Goal: Check status: Check status

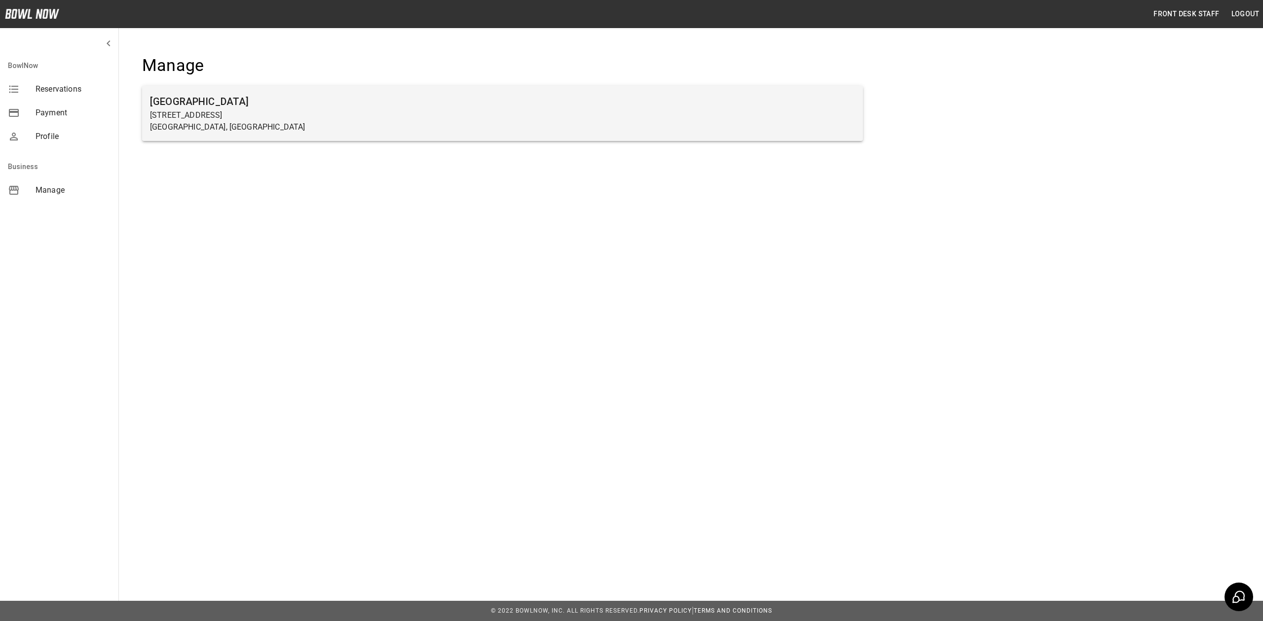
click at [360, 131] on p "[GEOGRAPHIC_DATA], [GEOGRAPHIC_DATA]" at bounding box center [502, 127] width 705 height 12
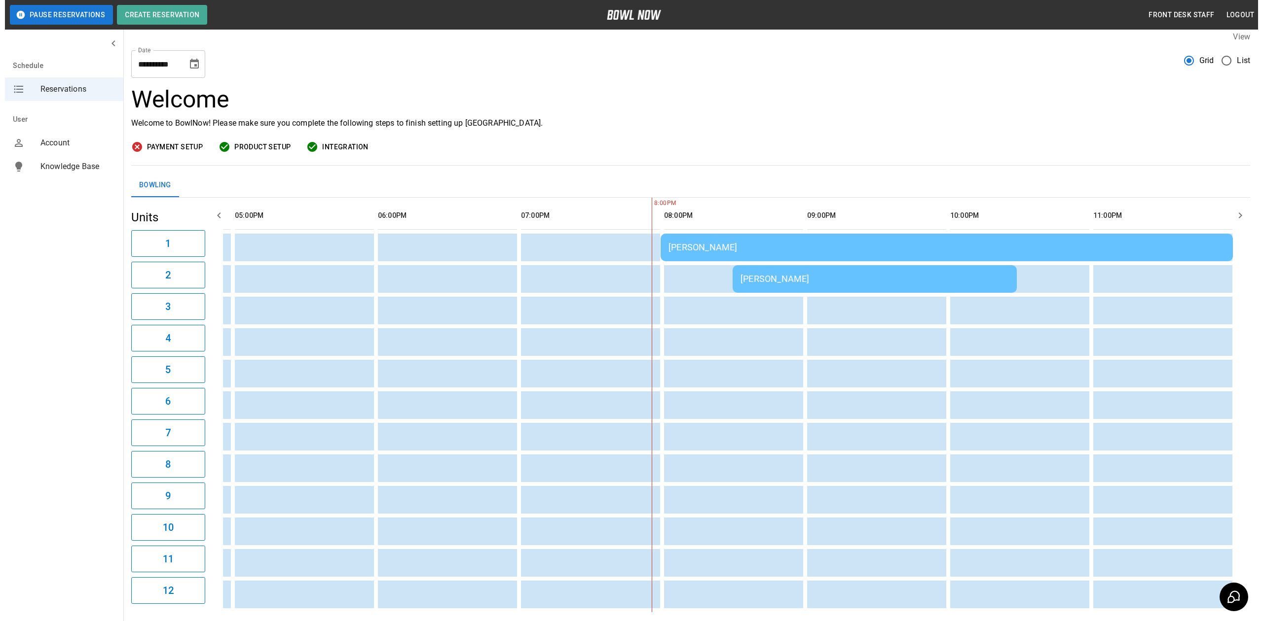
scroll to position [66, 0]
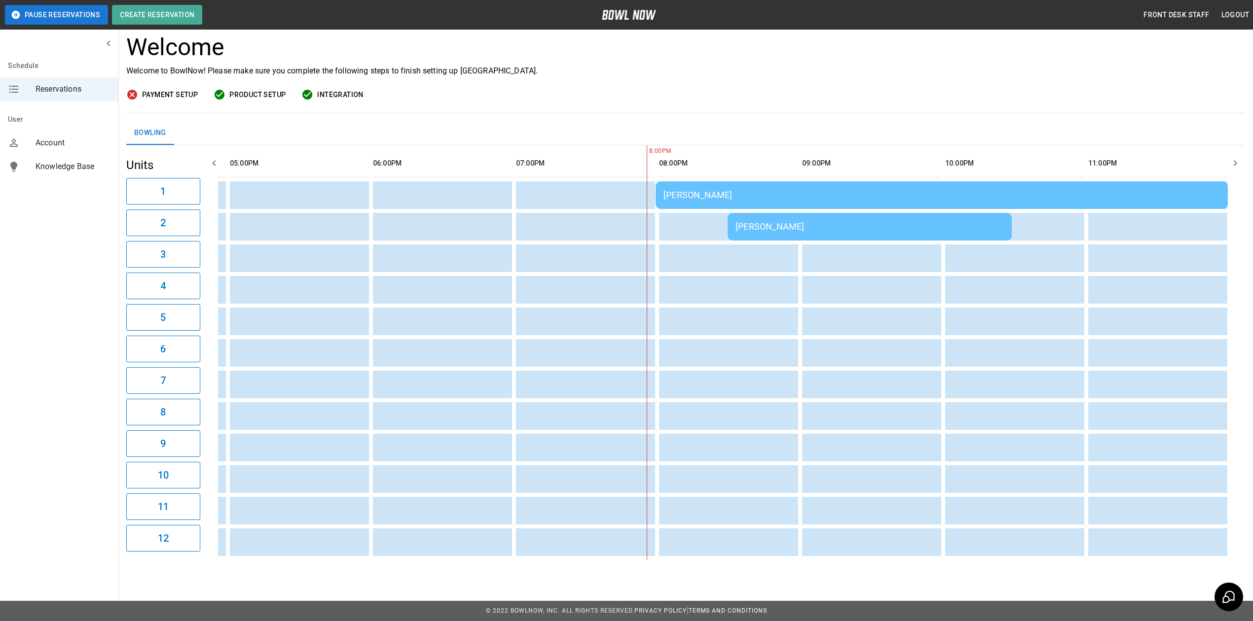
click at [738, 190] on div "[PERSON_NAME]" at bounding box center [941, 195] width 556 height 10
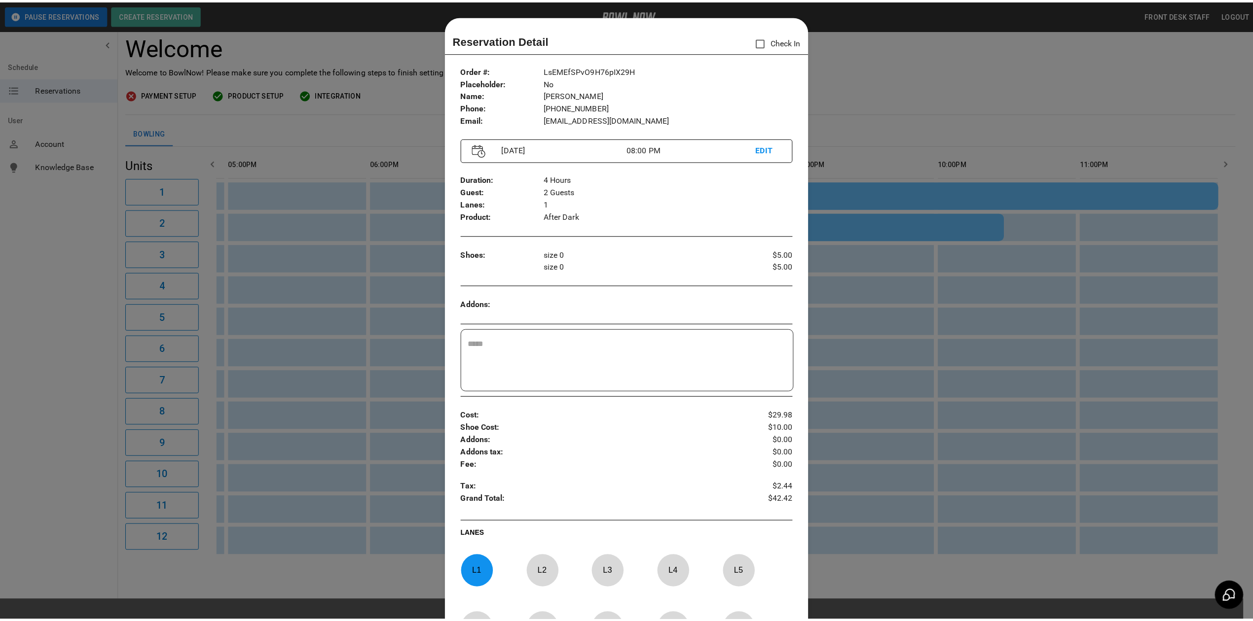
scroll to position [16, 0]
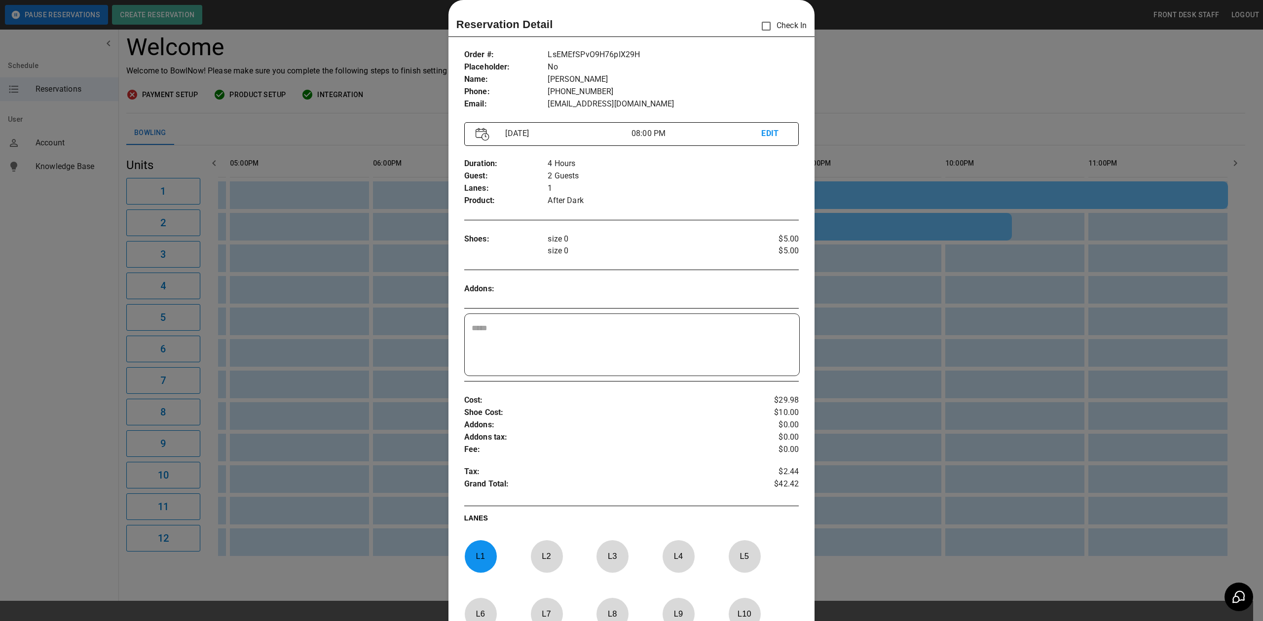
click at [892, 50] on div at bounding box center [631, 310] width 1263 height 621
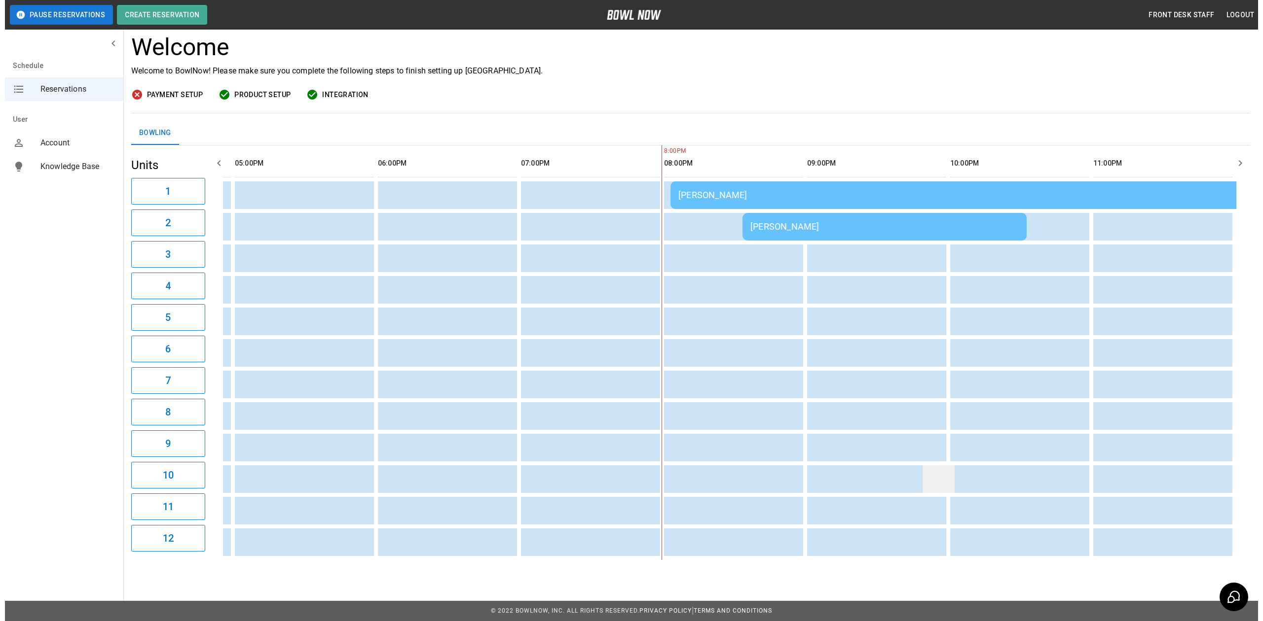
scroll to position [0, 863]
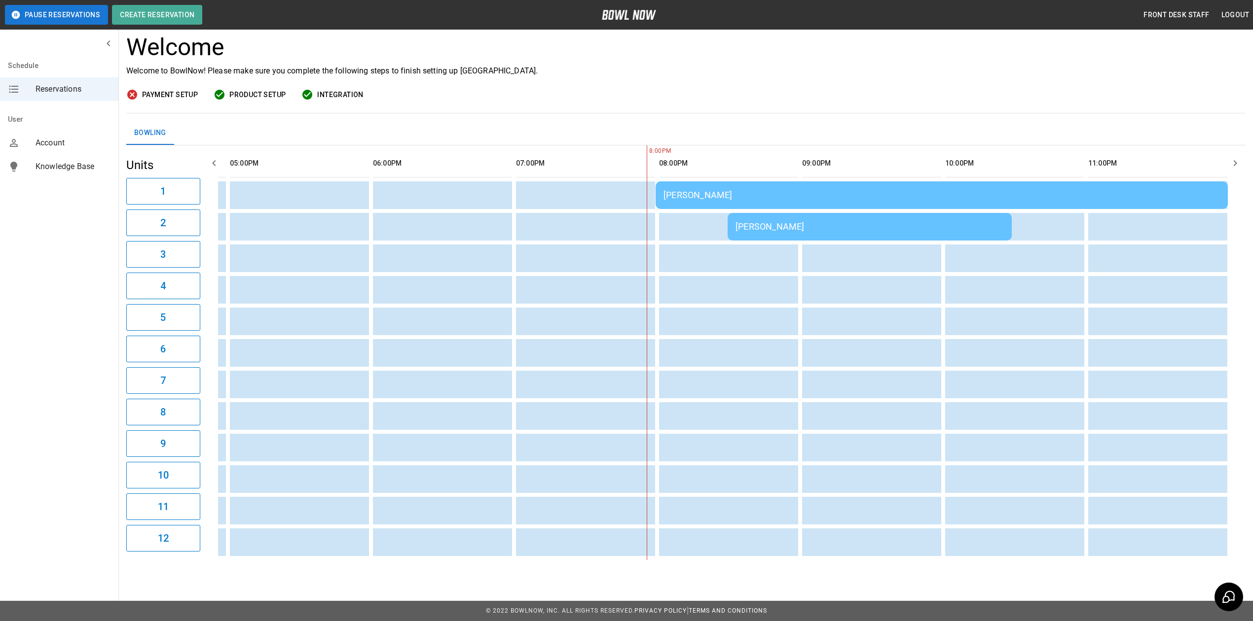
click at [751, 190] on div "[PERSON_NAME]" at bounding box center [941, 195] width 556 height 10
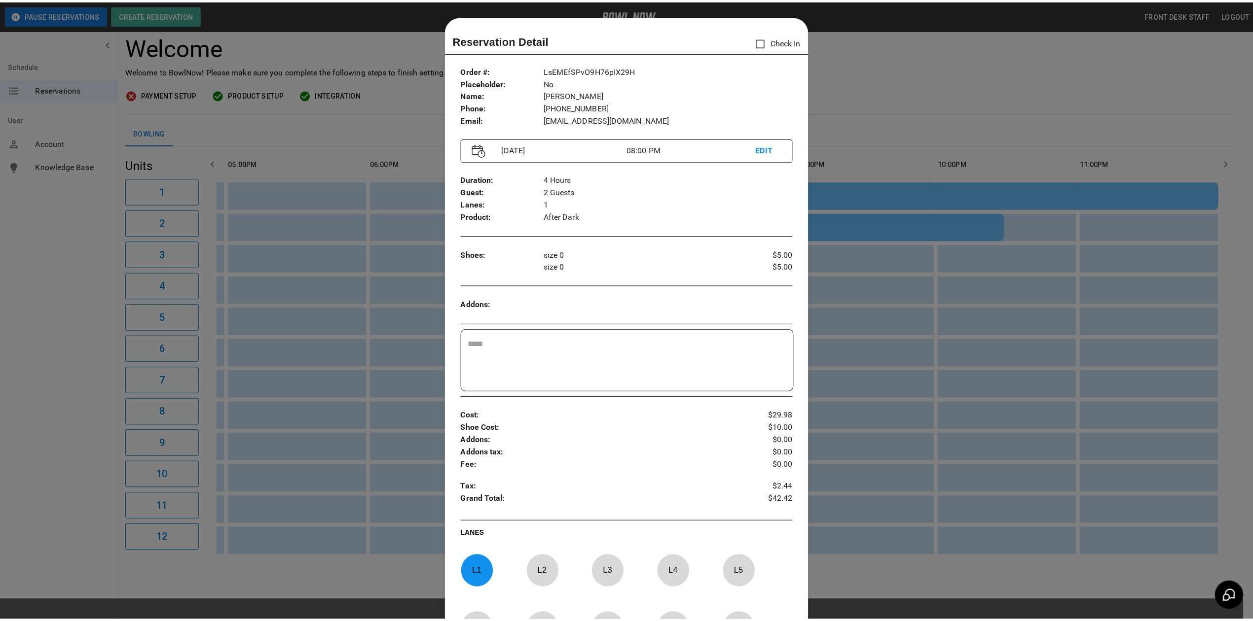
scroll to position [16, 0]
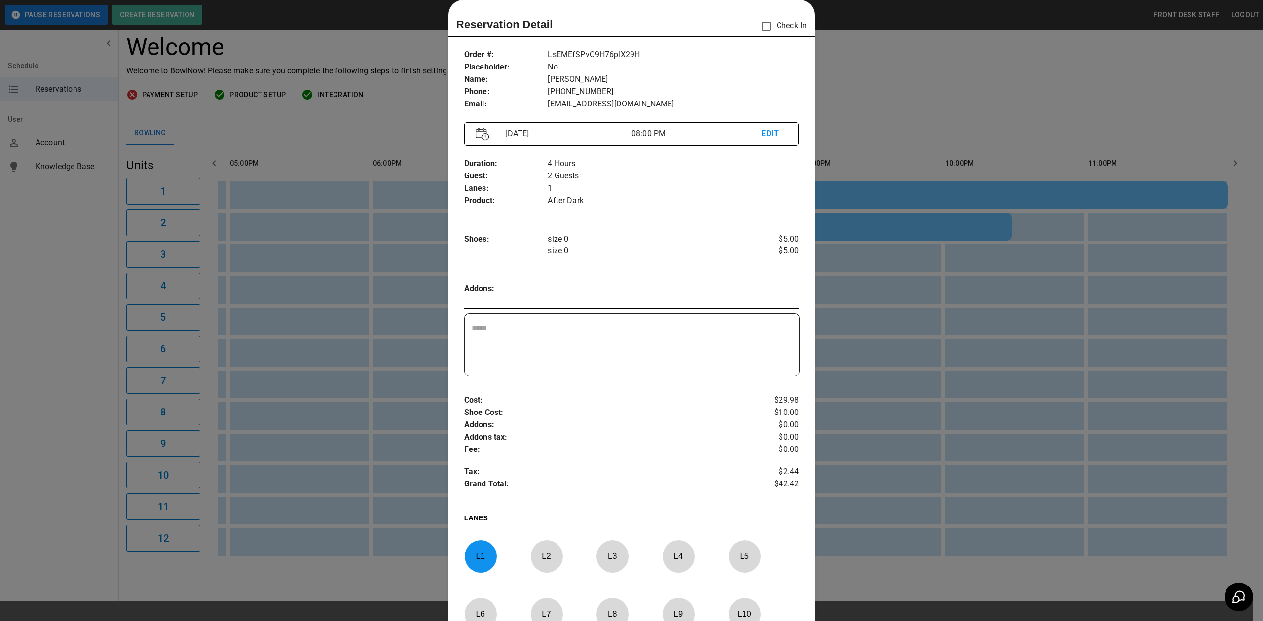
click at [875, 76] on div at bounding box center [631, 310] width 1263 height 621
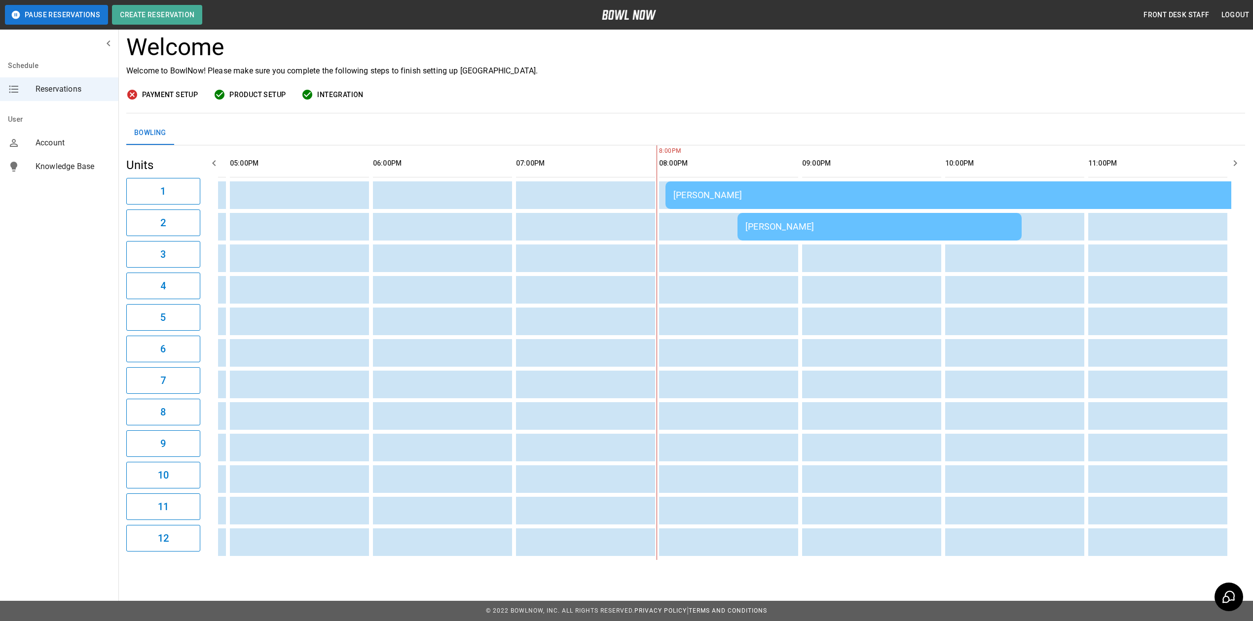
click at [694, 190] on div "[PERSON_NAME]" at bounding box center [951, 195] width 556 height 10
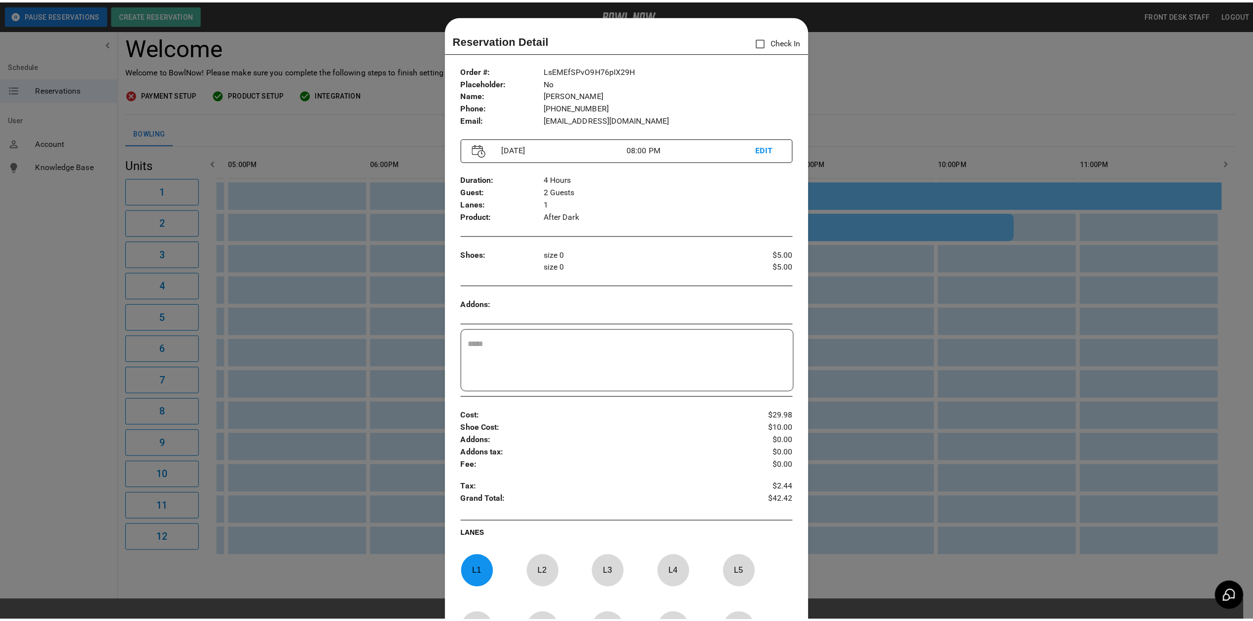
scroll to position [16, 0]
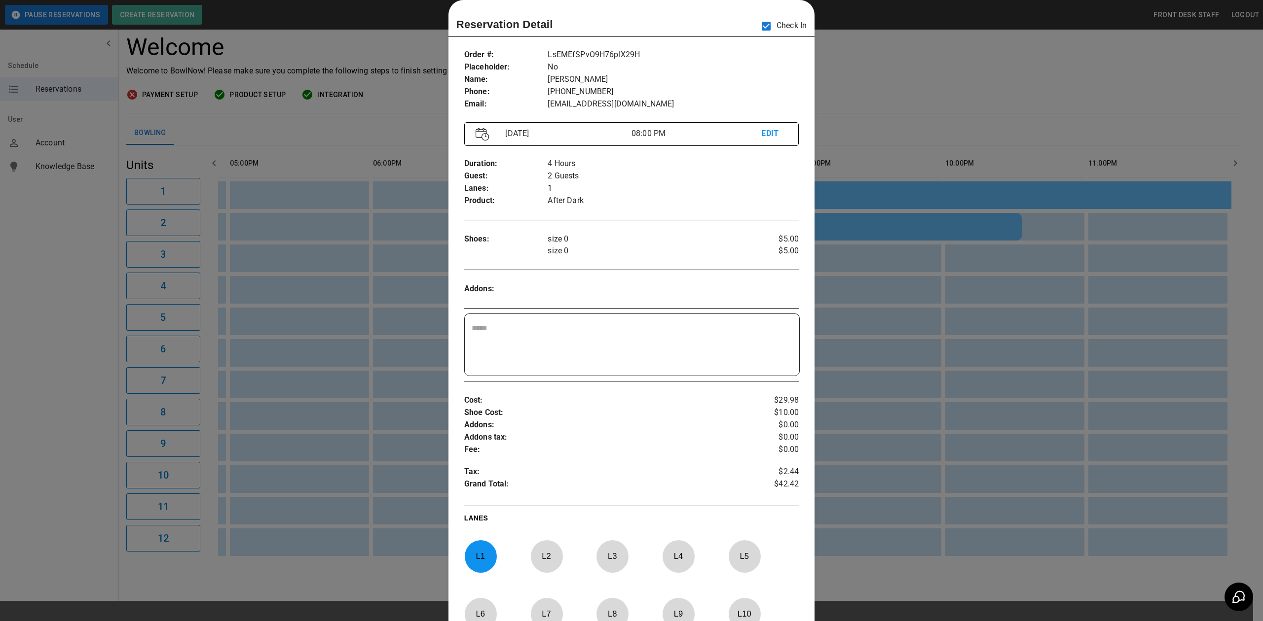
click at [895, 66] on div at bounding box center [631, 310] width 1263 height 621
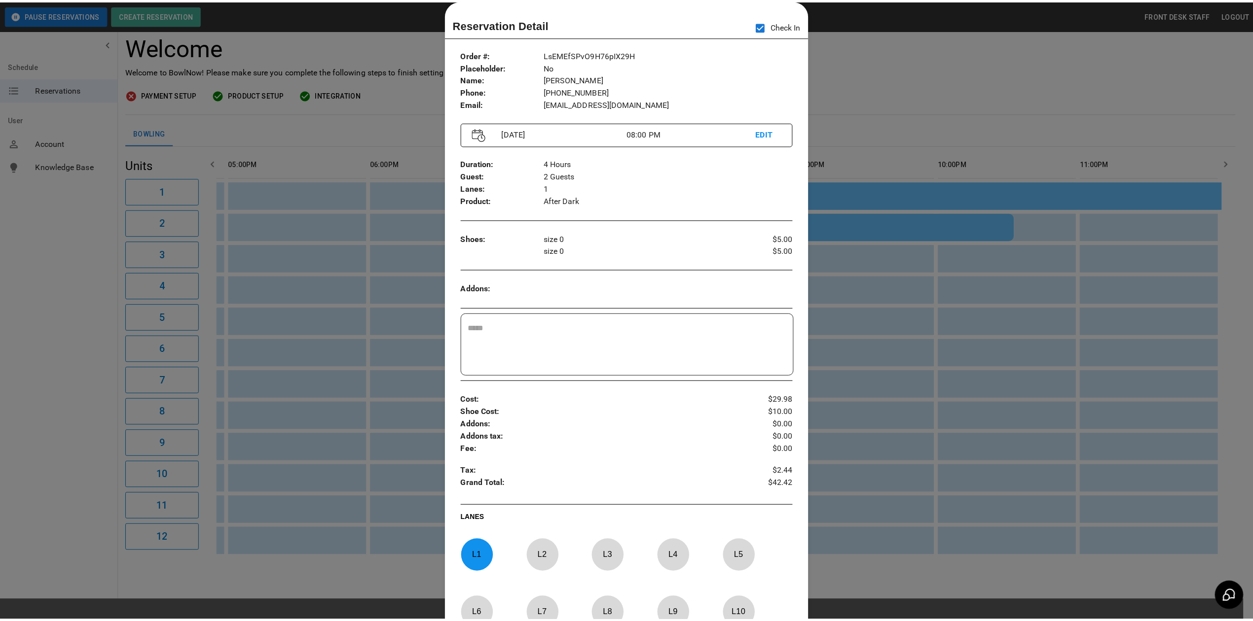
scroll to position [0, 827]
